Goal: Information Seeking & Learning: Learn about a topic

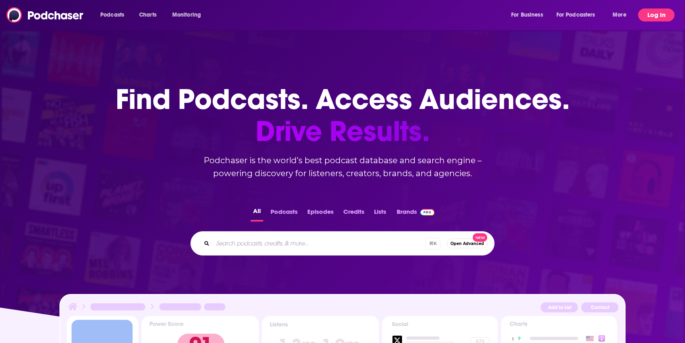
click at [657, 14] on button "Log In" at bounding box center [656, 14] width 36 height 13
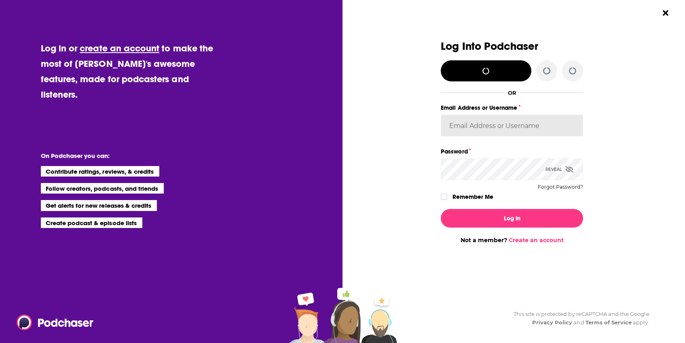
type input "Notablypr"
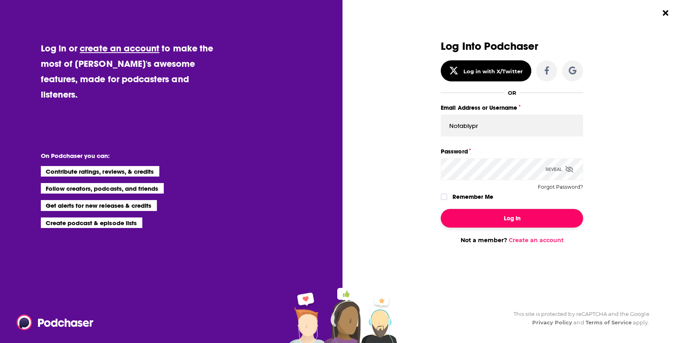
click at [510, 218] on button "Log In" at bounding box center [512, 218] width 142 height 19
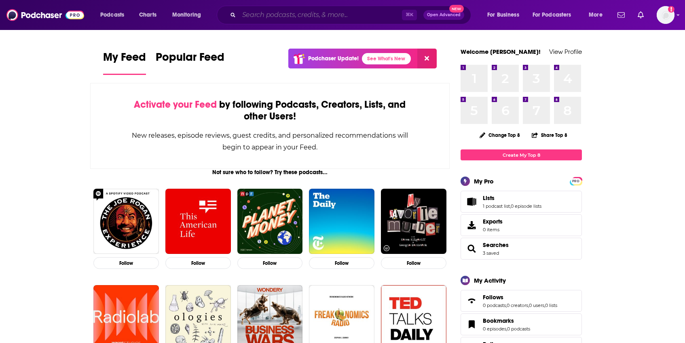
click at [276, 15] on input "Search podcasts, credits, & more..." at bounding box center [320, 14] width 163 height 13
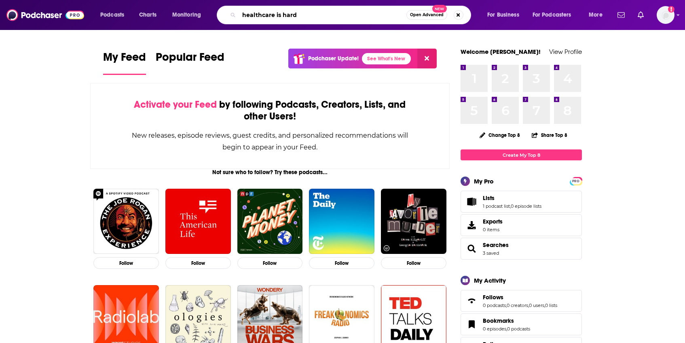
type input "healthcare is hard"
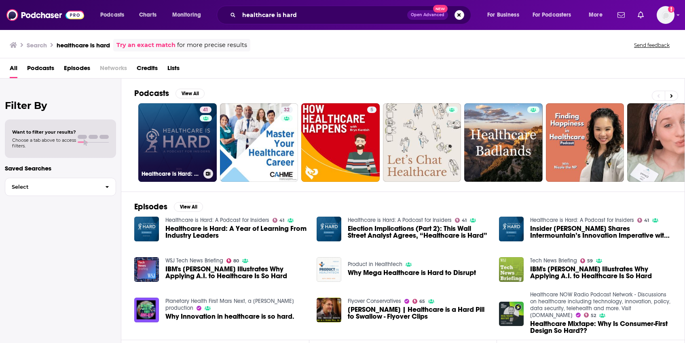
click at [170, 144] on link "41 Healthcare is Hard: A Podcast for Insiders" at bounding box center [177, 142] width 78 height 78
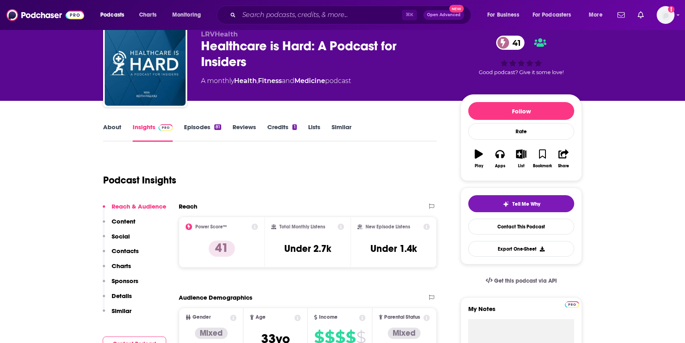
scroll to position [33, 0]
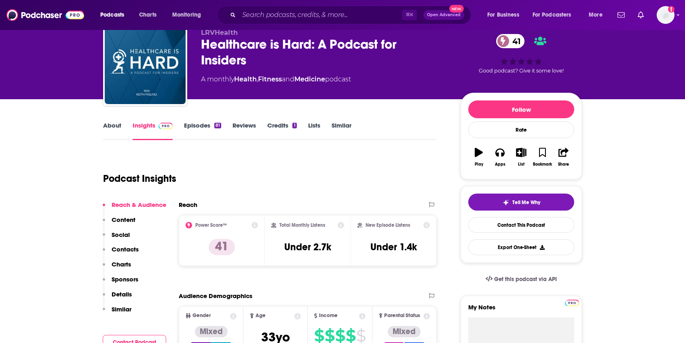
click at [255, 226] on icon at bounding box center [255, 225] width 6 height 6
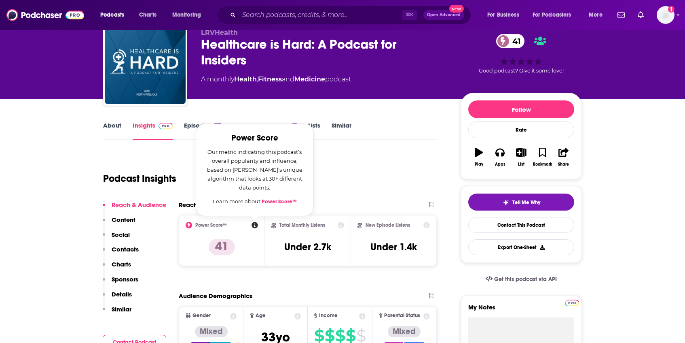
click at [278, 202] on link "Power Score™" at bounding box center [279, 201] width 35 height 6
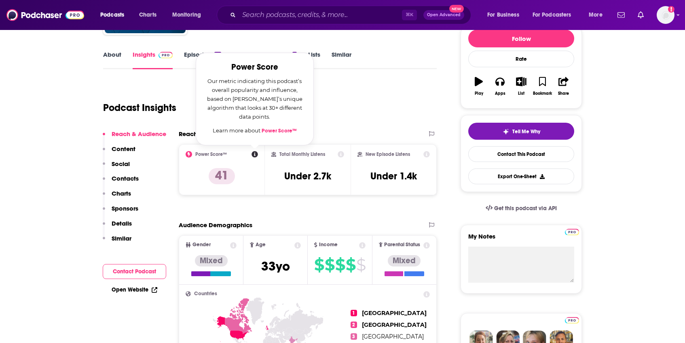
scroll to position [103, 0]
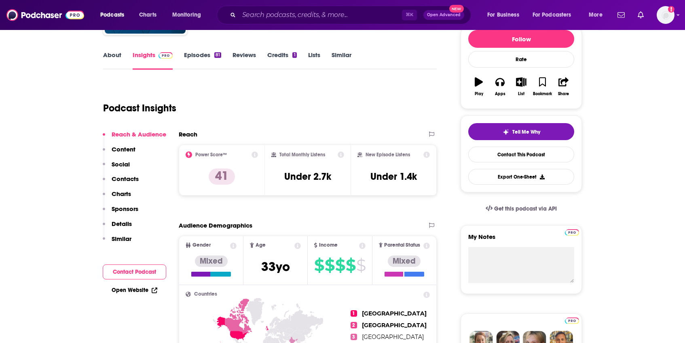
click at [373, 122] on div "Podcast Insights" at bounding box center [266, 103] width 327 height 41
click at [425, 155] on icon at bounding box center [427, 154] width 6 height 6
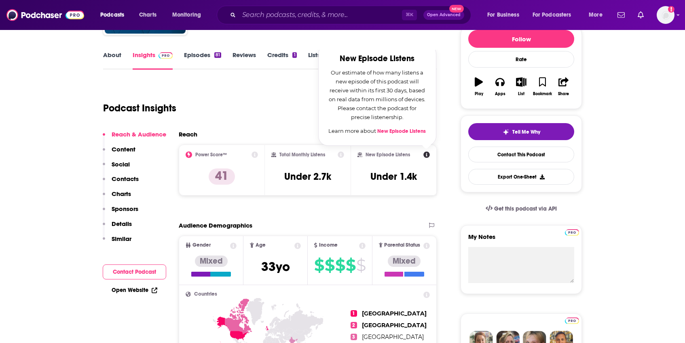
click at [425, 155] on icon at bounding box center [427, 154] width 6 height 6
click at [269, 157] on div "Total Monthly Listens Under 2.7k" at bounding box center [308, 169] width 86 height 51
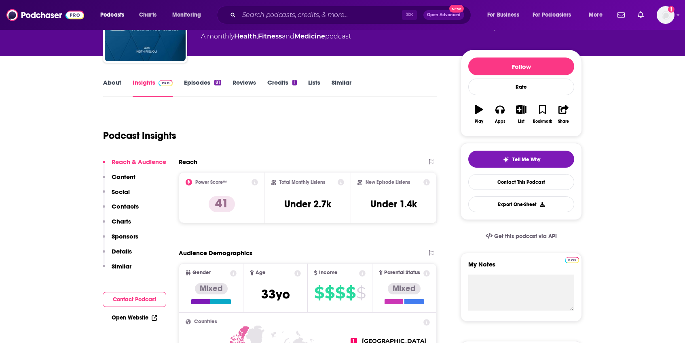
scroll to position [74, 0]
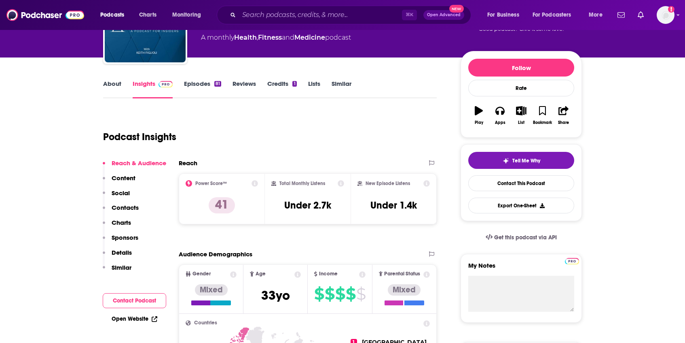
click at [282, 83] on link "Credits 1" at bounding box center [281, 89] width 29 height 19
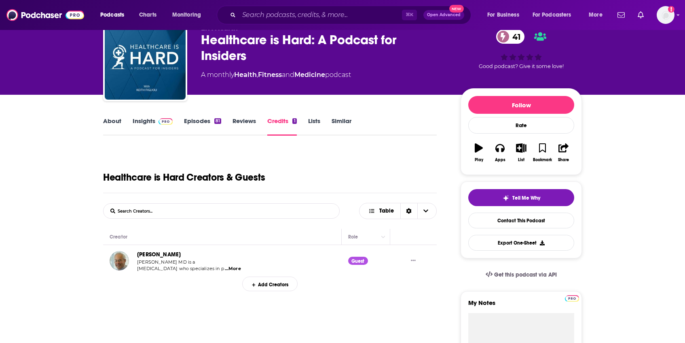
scroll to position [38, 0]
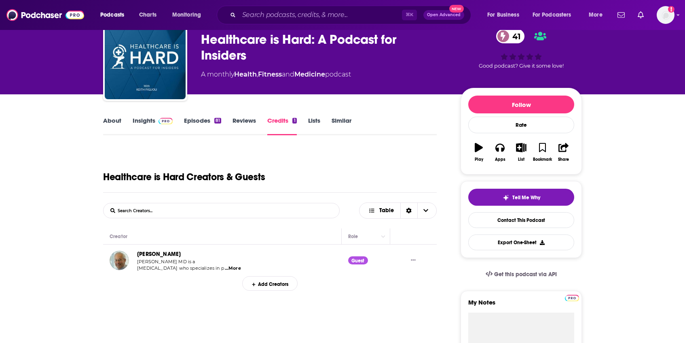
click at [161, 123] on img at bounding box center [166, 121] width 14 height 6
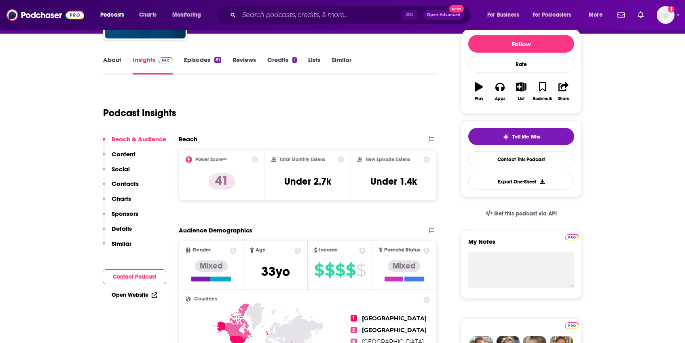
scroll to position [110, 0]
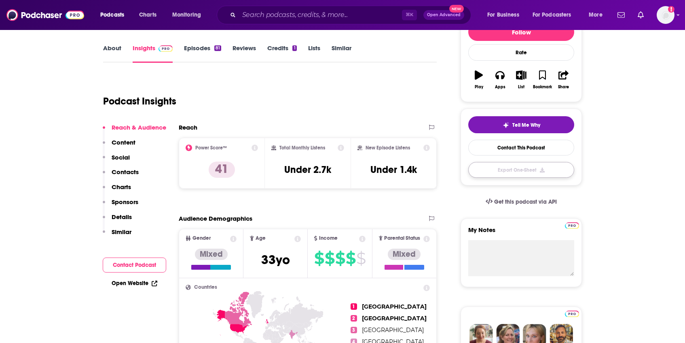
click at [547, 173] on button "Export One-Sheet" at bounding box center [521, 170] width 106 height 16
click at [523, 175] on body "Podcasts Charts Monitoring ⌘ K Open Advanced New For Business For Podcasters Mo…" at bounding box center [342, 61] width 685 height 343
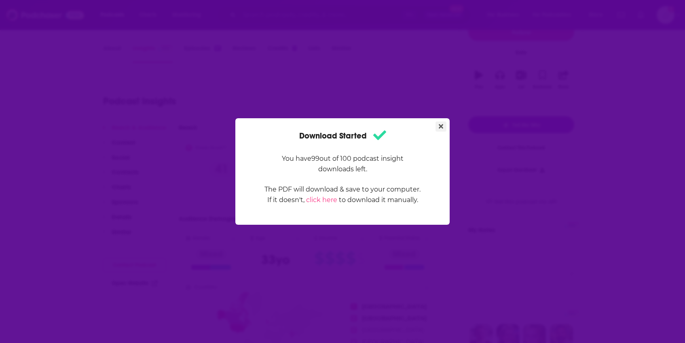
click at [439, 127] on icon "Close" at bounding box center [441, 126] width 4 height 6
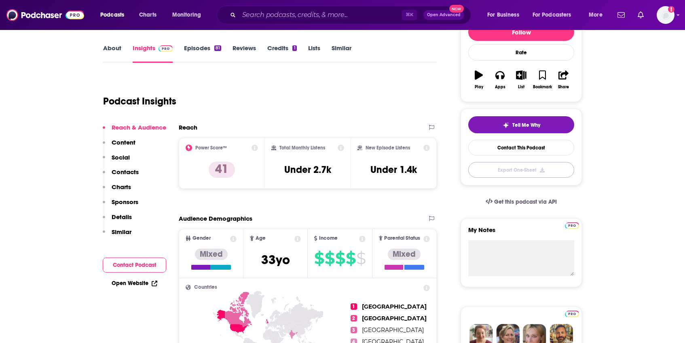
scroll to position [110, 0]
